Goal: Communication & Community: Answer question/provide support

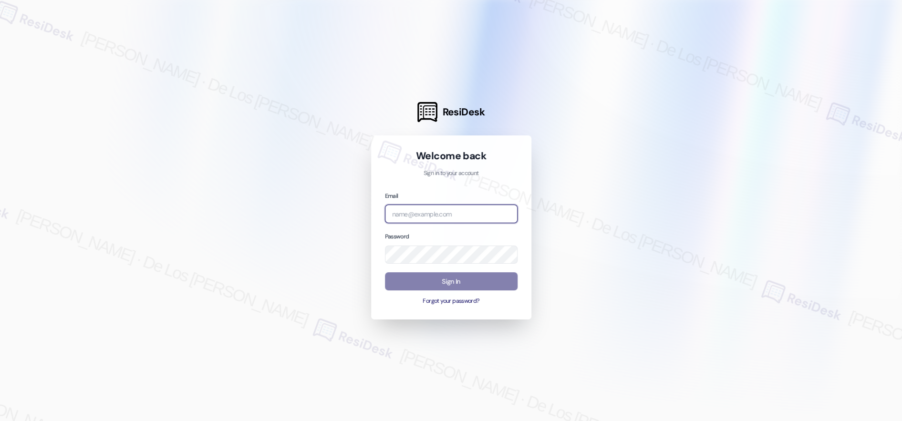
click at [436, 218] on input "email" at bounding box center [451, 214] width 133 height 19
type input "automated-surveys-apartment_management_pros-[PERSON_NAME].[PERSON_NAME]@apartme…"
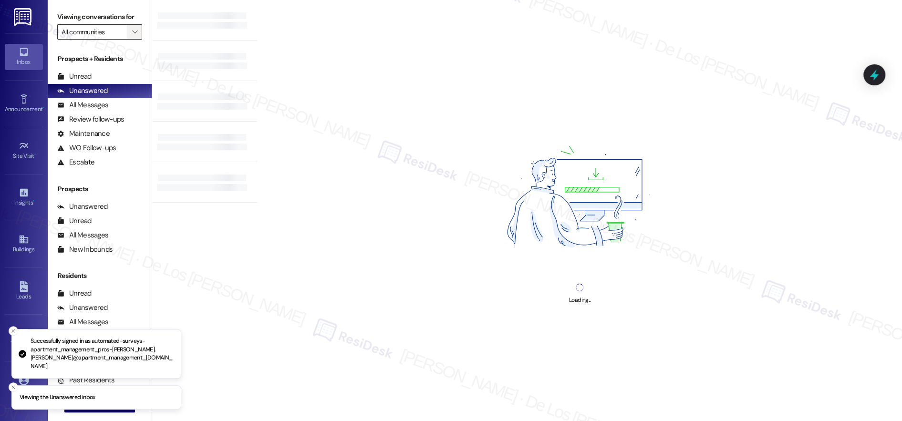
click at [132, 32] on icon "" at bounding box center [134, 32] width 5 height 8
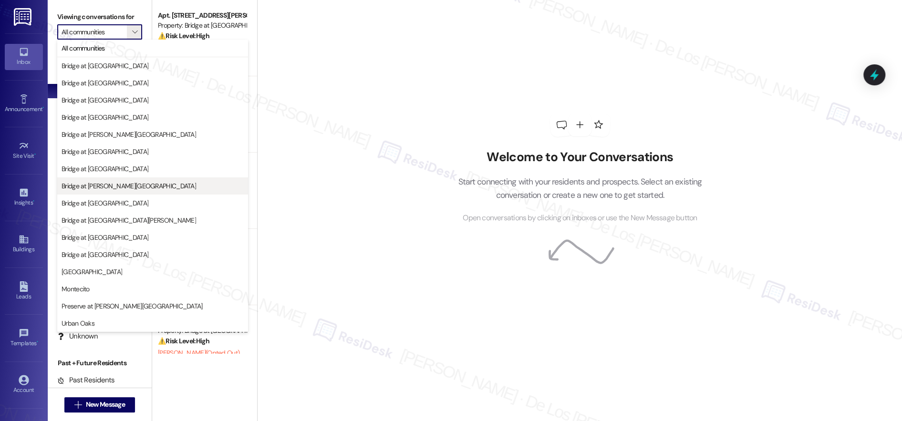
click at [112, 184] on span "Bridge at [PERSON_NAME][GEOGRAPHIC_DATA]" at bounding box center [129, 186] width 134 height 10
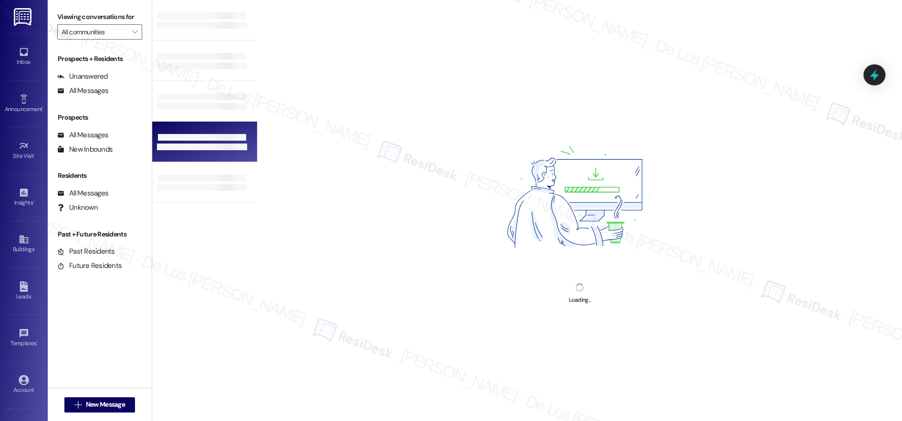
type input "Bridge at [PERSON_NAME][GEOGRAPHIC_DATA]"
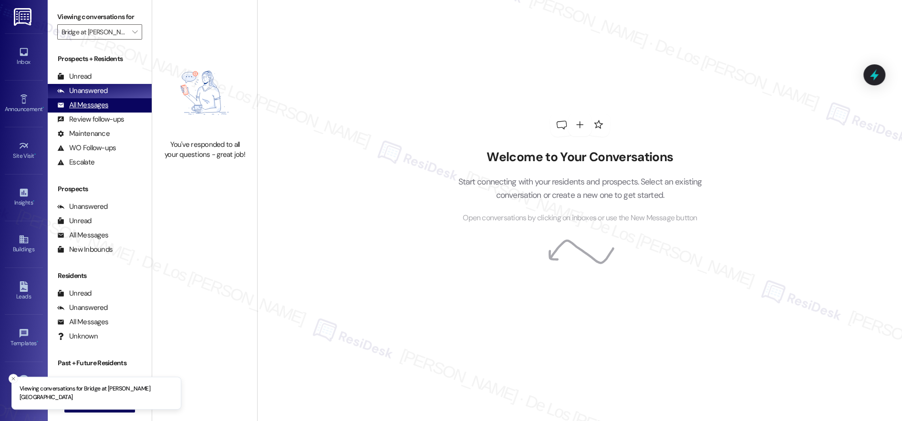
click at [118, 108] on div "All Messages (undefined)" at bounding box center [100, 105] width 104 height 14
